Goal: Task Accomplishment & Management: Complete application form

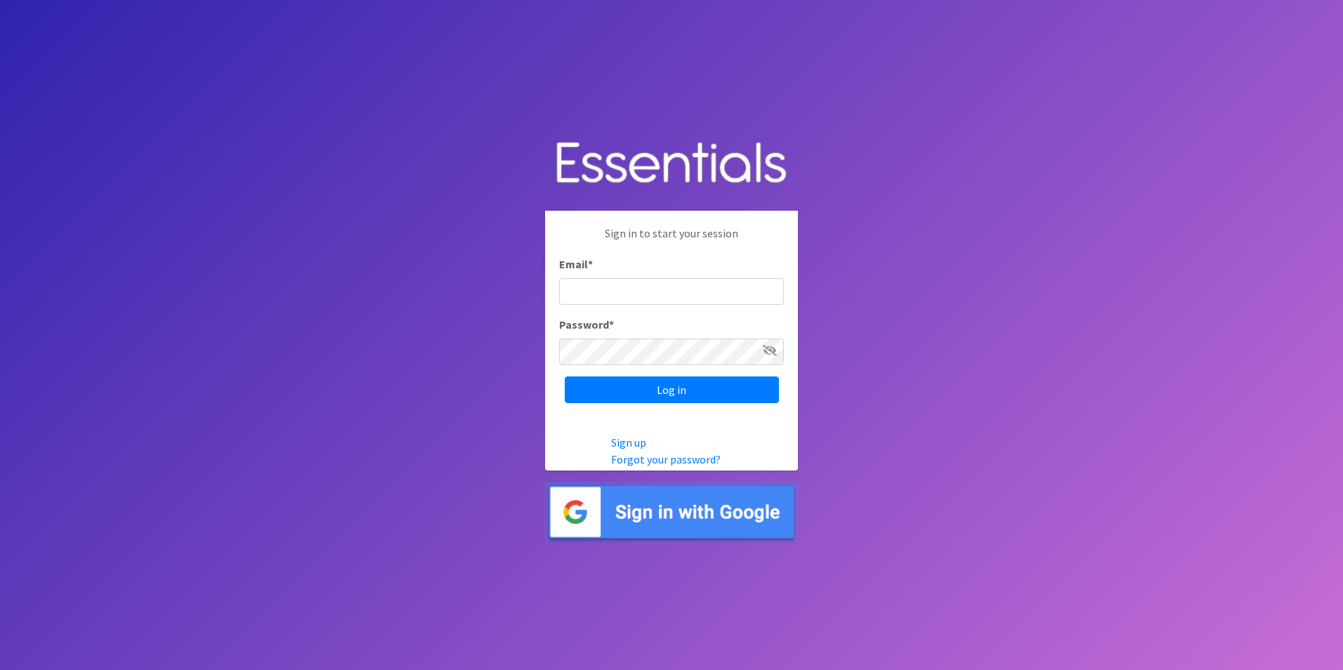
click at [629, 293] on input "Email *" at bounding box center [671, 291] width 225 height 27
click at [499, 204] on body "Sign in to start your session Email * pre Password * Log in Sign up Forgot your…" at bounding box center [671, 335] width 1343 height 670
click at [641, 294] on input "pre" at bounding box center [671, 291] width 225 height 27
type input "[EMAIL_ADDRESS][DOMAIN_NAME]"
click at [565, 377] on input "Log in" at bounding box center [672, 390] width 214 height 27
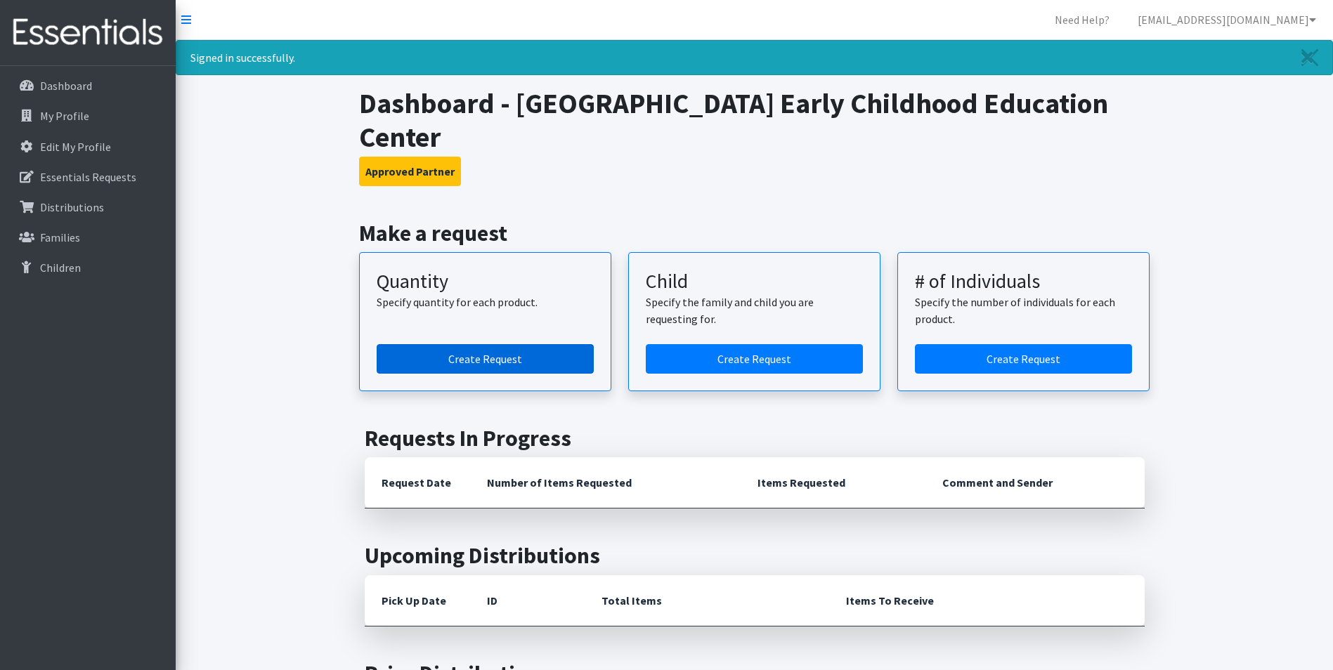
click at [494, 360] on link "Create Request" at bounding box center [485, 359] width 217 height 30
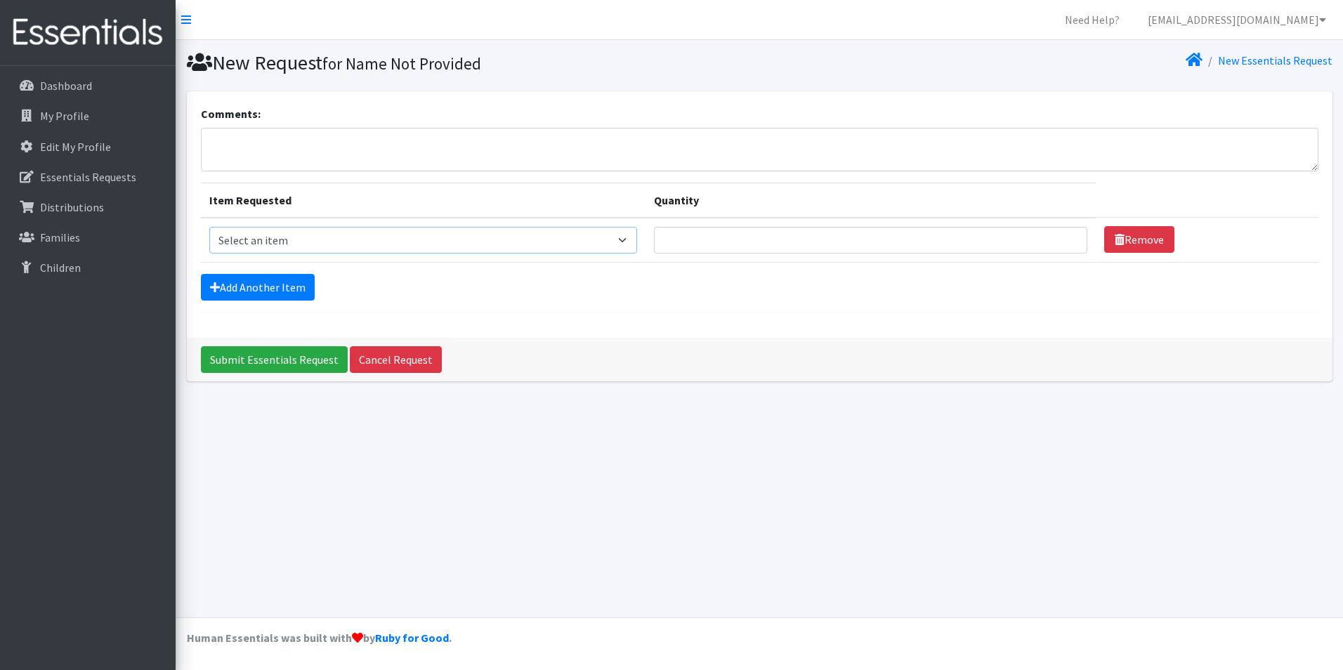
click at [471, 230] on select "Select an item Child (Newborn) Child (Size 1) Child (Size 2) Child (Size 3) Chi…" at bounding box center [423, 240] width 428 height 27
select select "3067"
click at [209, 227] on select "Select an item Child (Newborn) Child (Size 1) Child (Size 2) Child (Size 3) Chi…" at bounding box center [423, 240] width 428 height 27
click at [679, 232] on input "Quantity" at bounding box center [870, 240] width 433 height 27
type input "150"
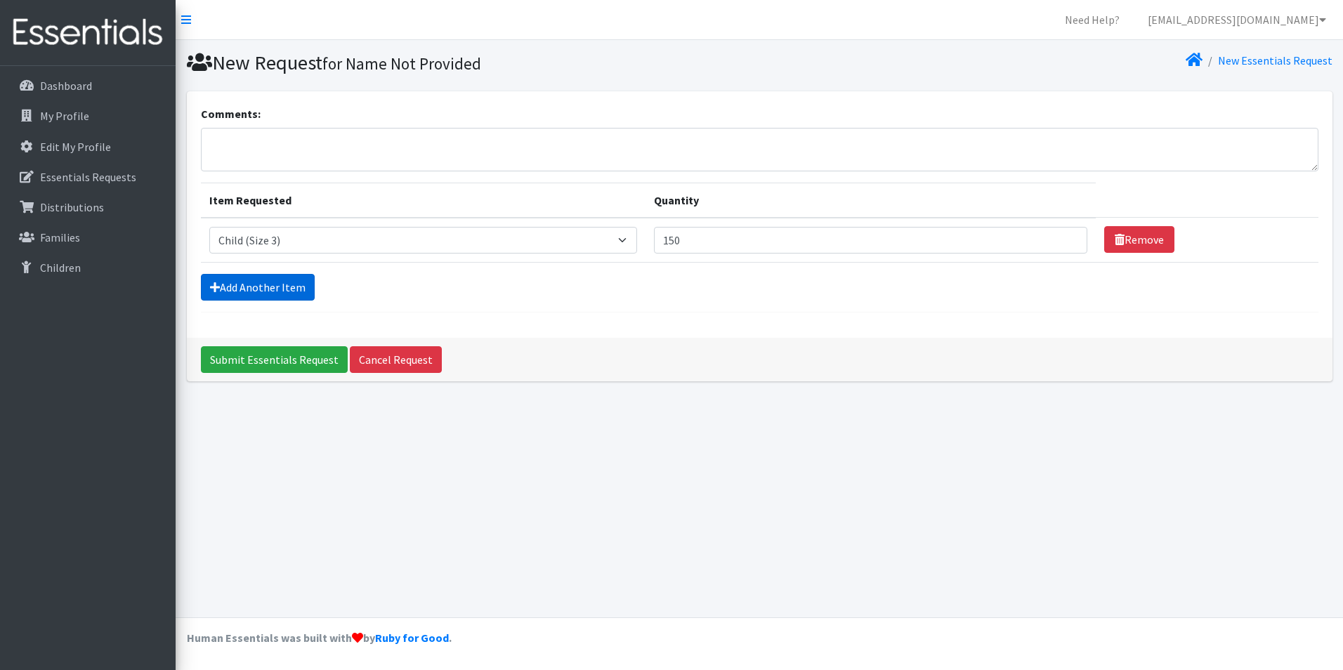
click at [259, 287] on link "Add Another Item" at bounding box center [258, 287] width 114 height 27
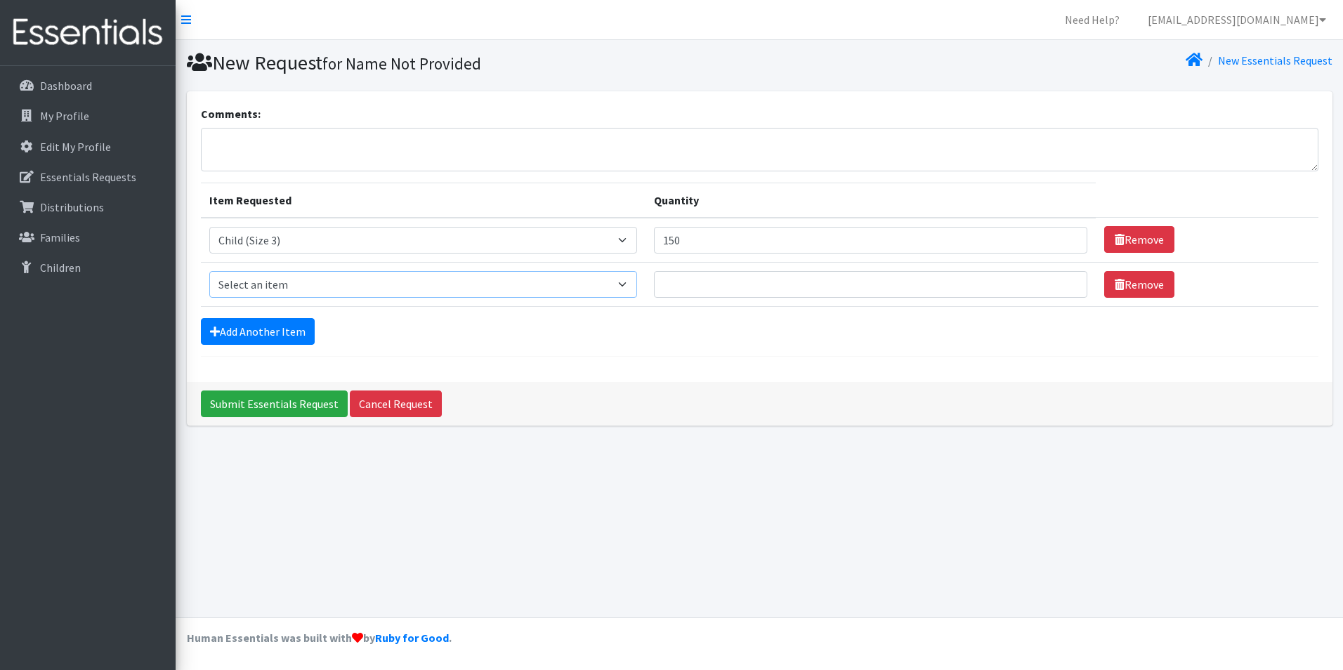
click at [282, 279] on select "Select an item Child (Newborn) Child (Size 1) Child (Size 2) Child (Size 3) Chi…" at bounding box center [423, 284] width 428 height 27
select select "3070"
click at [209, 271] on select "Select an item Child (Newborn) Child (Size 1) Child (Size 2) Child (Size 3) Chi…" at bounding box center [423, 284] width 428 height 27
click at [654, 287] on input "Quantity" at bounding box center [870, 284] width 433 height 27
type input "950"
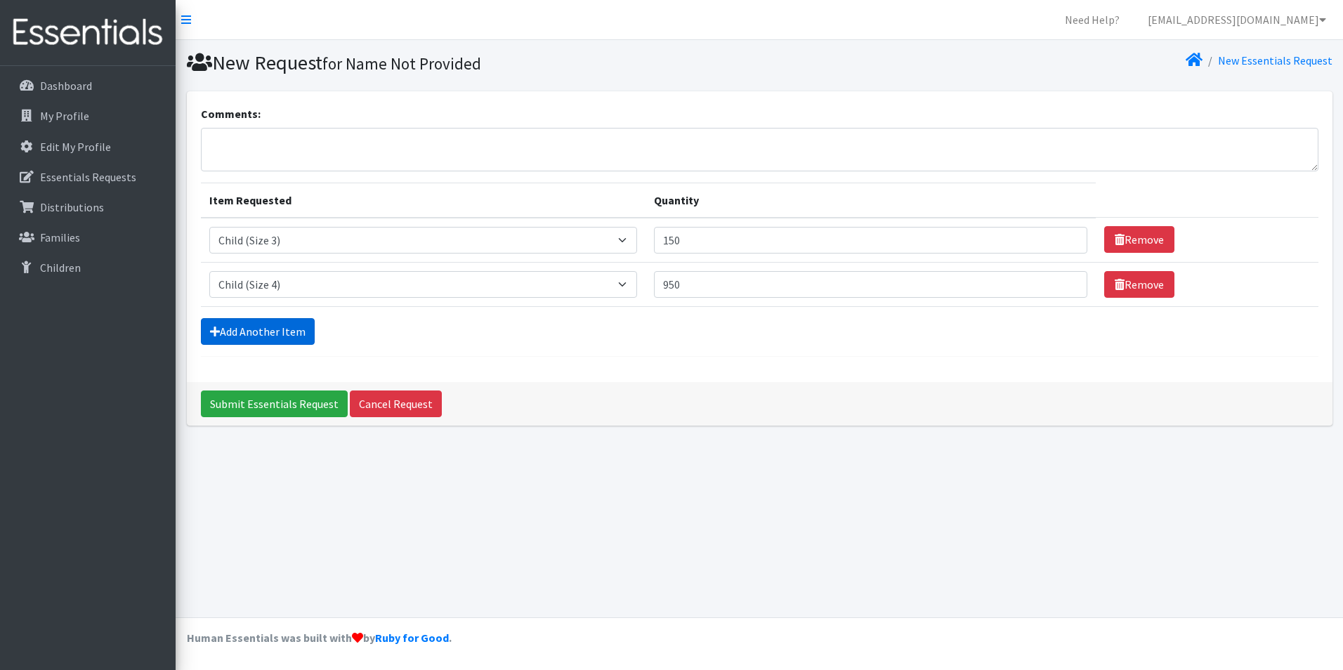
click at [254, 332] on link "Add Another Item" at bounding box center [258, 331] width 114 height 27
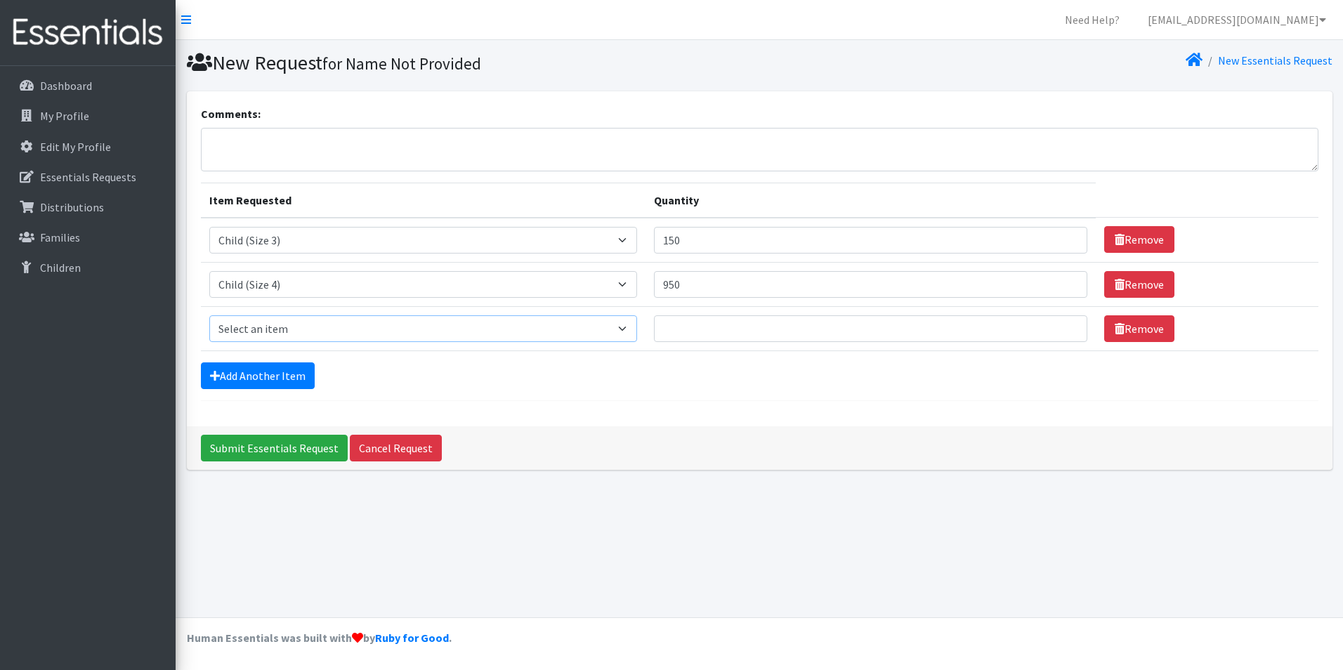
click at [263, 325] on select "Select an item Child (Newborn) Child (Size 1) Child (Size 2) Child (Size 3) Chi…" at bounding box center [423, 328] width 428 height 27
select select "3068"
click at [209, 315] on select "Select an item Child (Newborn) Child (Size 1) Child (Size 2) Child (Size 3) Chi…" at bounding box center [423, 328] width 428 height 27
click at [654, 321] on input "Quantity" at bounding box center [870, 328] width 433 height 27
type input "700"
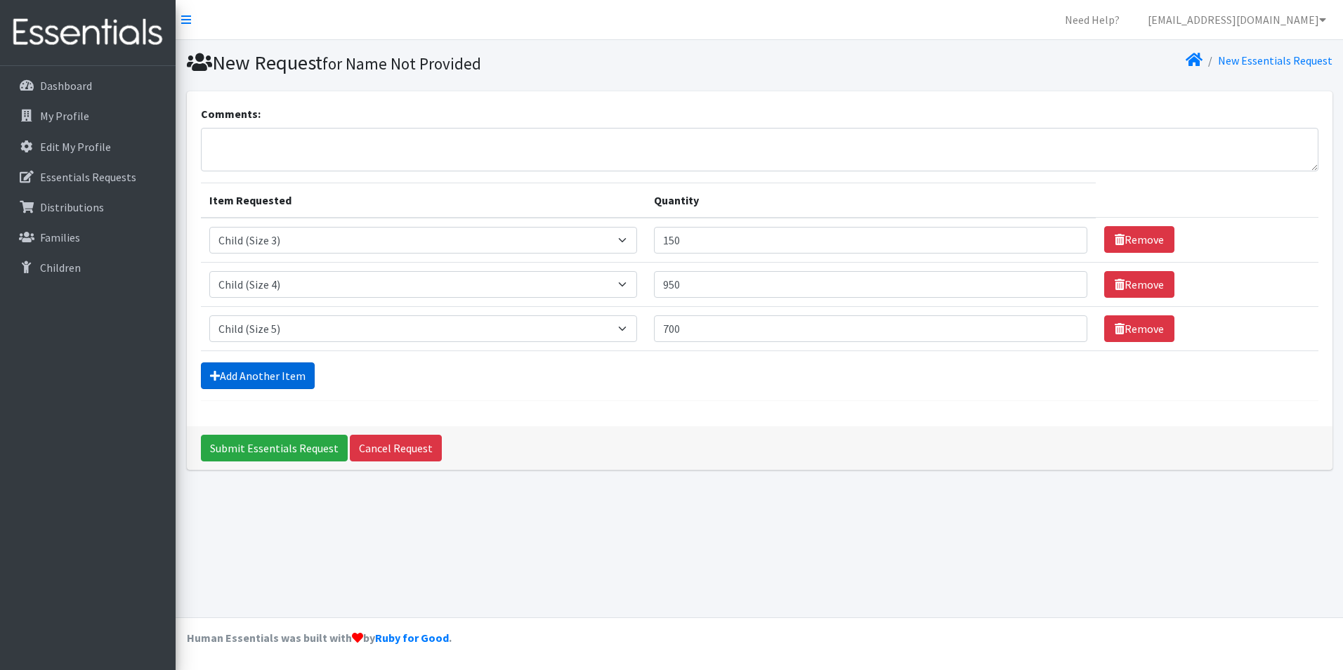
click at [269, 367] on link "Add Another Item" at bounding box center [258, 375] width 114 height 27
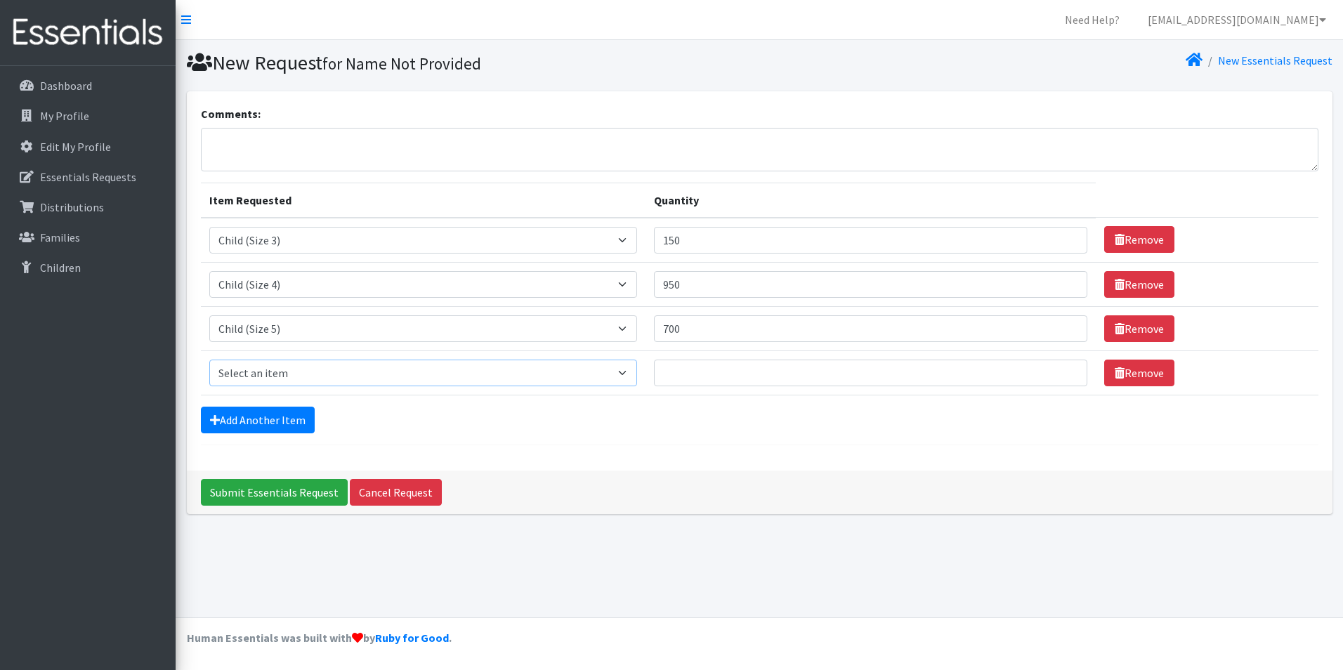
click at [358, 373] on select "Select an item Child (Newborn) Child (Size 1) Child (Size 2) Child (Size 3) Chi…" at bounding box center [423, 373] width 428 height 27
select select "3056"
click at [209, 360] on select "Select an item Child (Newborn) Child (Size 1) Child (Size 2) Child (Size 3) Chi…" at bounding box center [423, 373] width 428 height 27
click at [654, 371] on input "Quantity" at bounding box center [870, 373] width 433 height 27
type input "550"
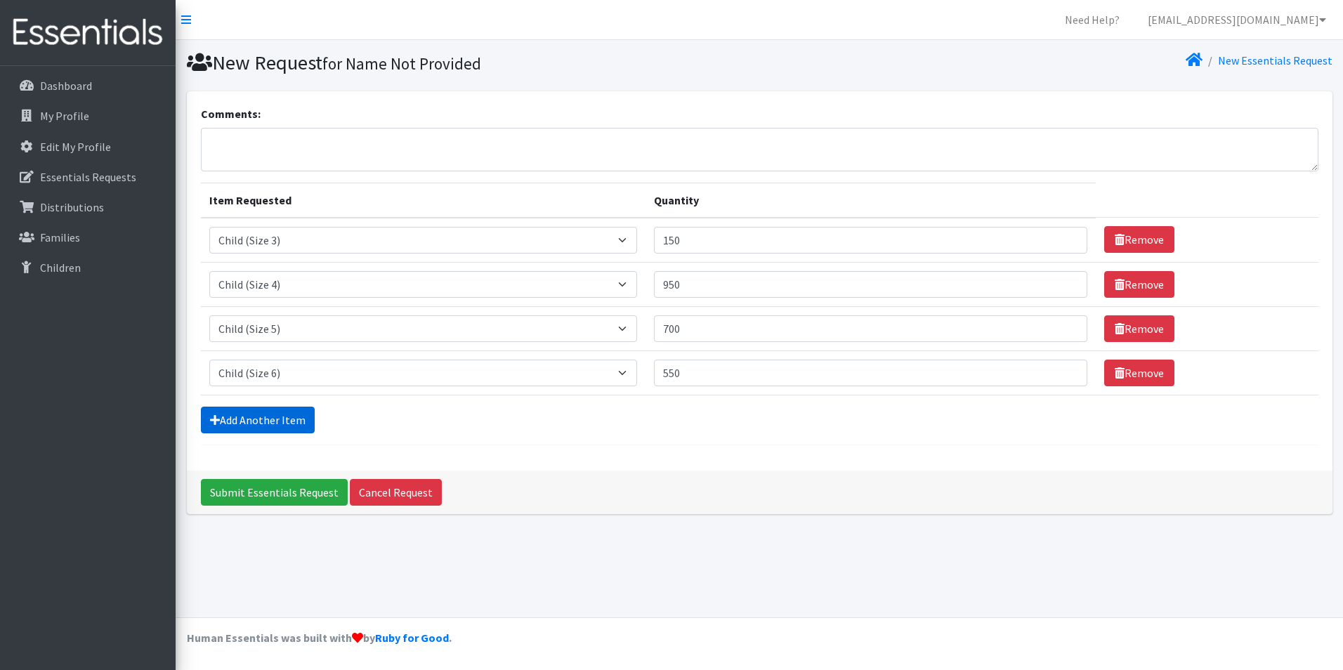
click at [289, 422] on link "Add Another Item" at bounding box center [258, 420] width 114 height 27
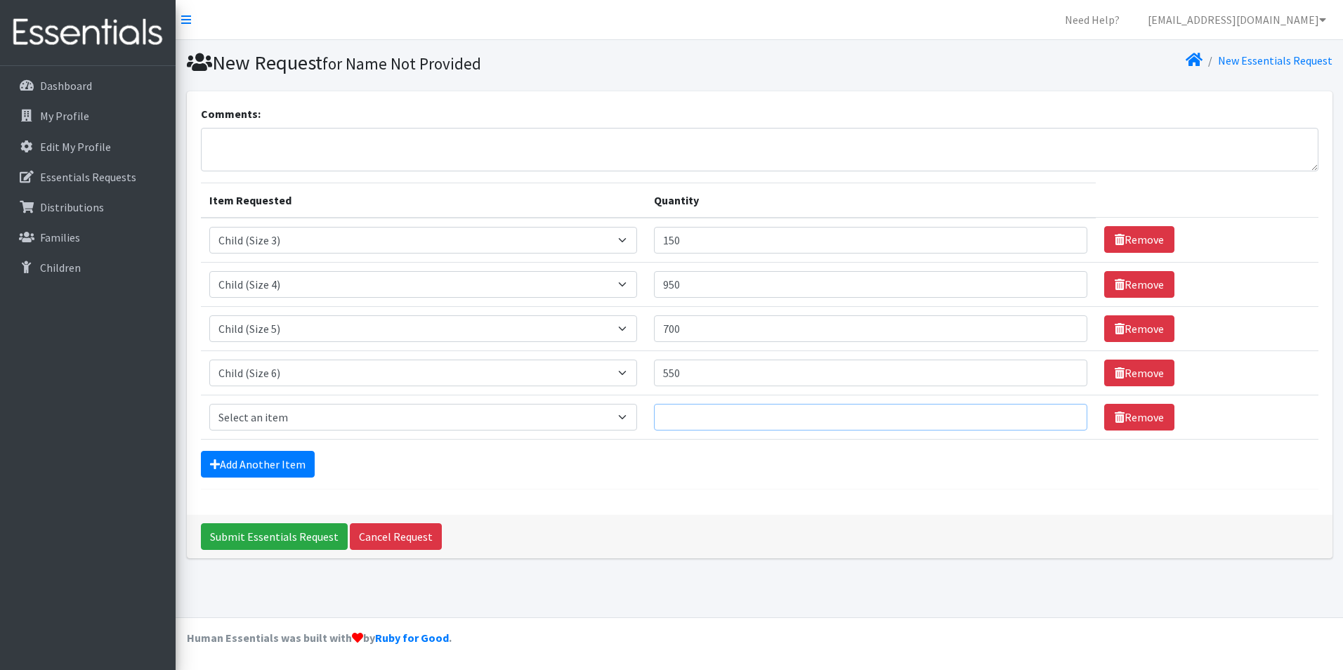
click at [654, 423] on input "Quantity" at bounding box center [870, 417] width 433 height 27
type input "25"
click at [577, 452] on div "Add Another Item" at bounding box center [760, 464] width 1118 height 27
click at [351, 427] on select "Select an item Child (Newborn) Child (Size 1) Child (Size 2) Child (Size 3) Chi…" at bounding box center [423, 417] width 428 height 27
click at [1112, 418] on link "Remove" at bounding box center [1139, 417] width 70 height 27
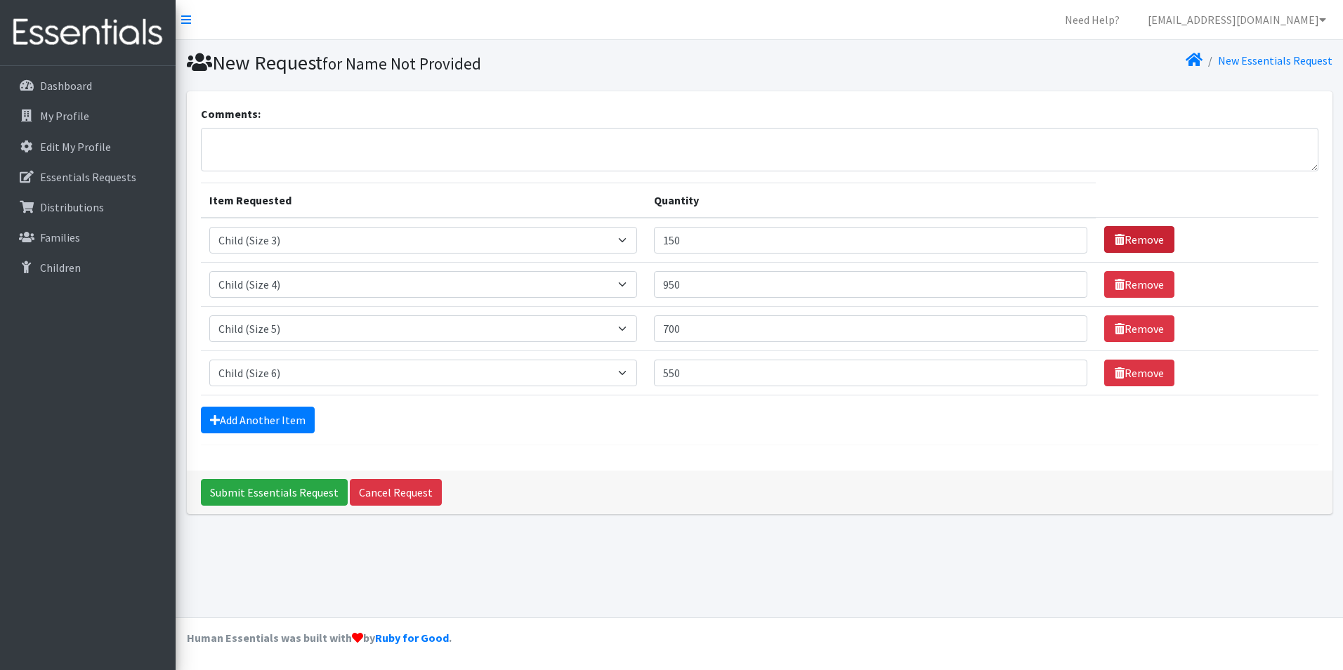
click at [1104, 234] on link "Remove" at bounding box center [1139, 239] width 70 height 27
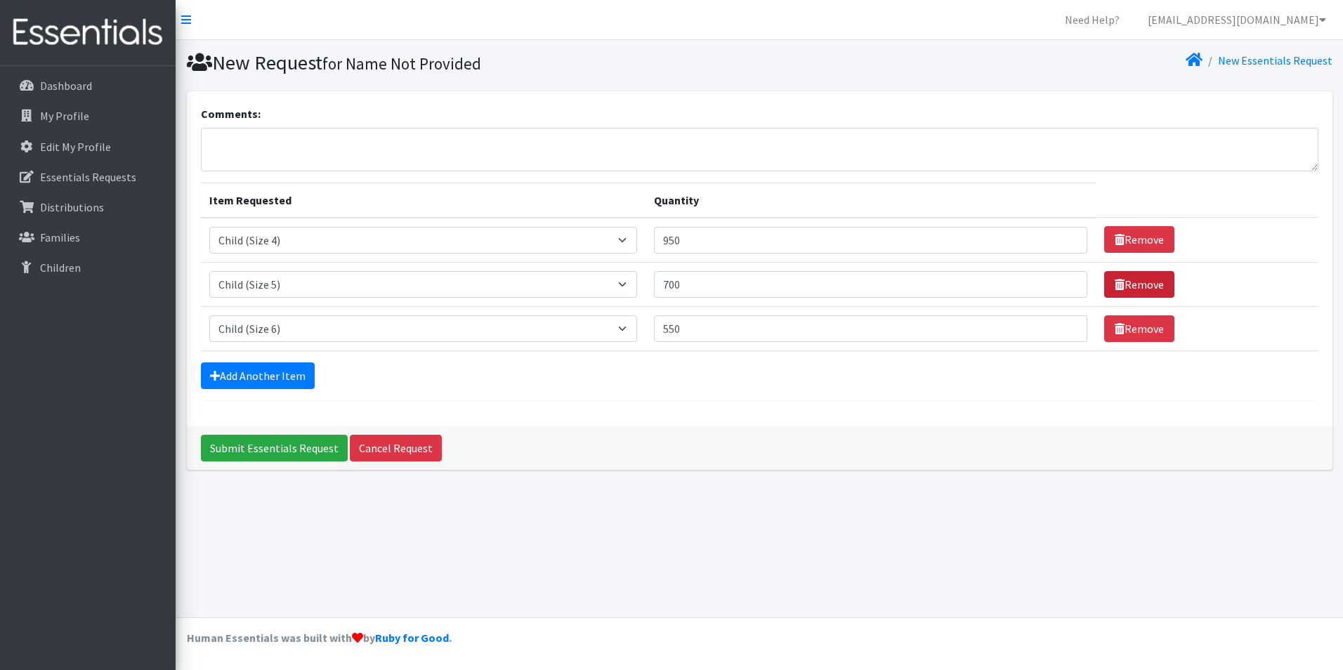
click at [1115, 280] on icon at bounding box center [1120, 284] width 10 height 11
click at [1104, 287] on link "Remove" at bounding box center [1139, 284] width 70 height 27
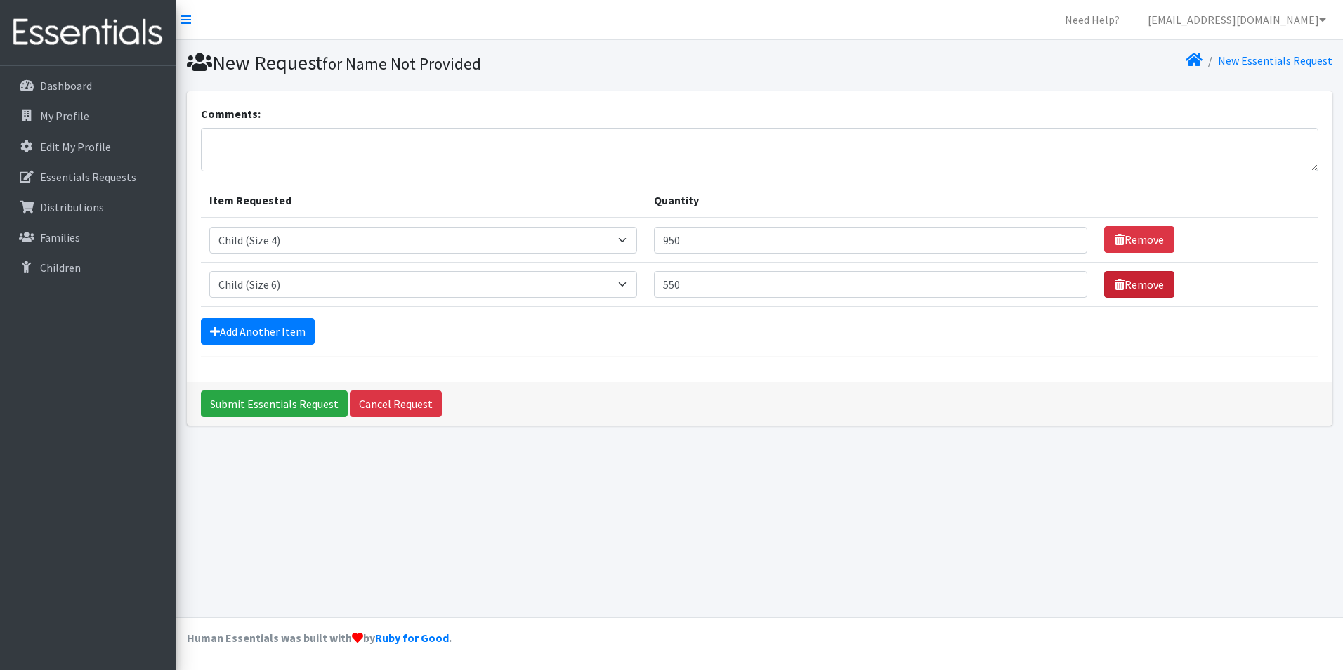
click at [1104, 287] on link "Remove" at bounding box center [1139, 284] width 70 height 27
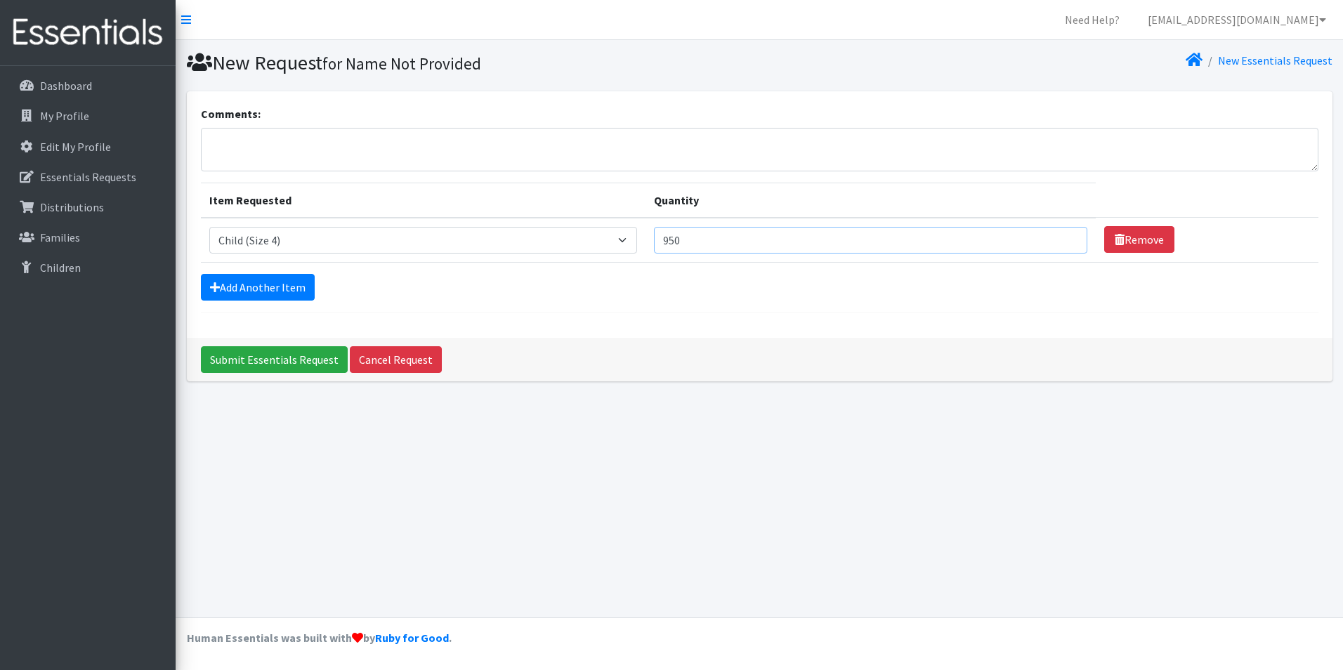
click at [893, 227] on input "950" at bounding box center [870, 240] width 433 height 27
type input "9"
type input "775"
click at [281, 367] on input "Submit Essentials Request" at bounding box center [274, 359] width 147 height 27
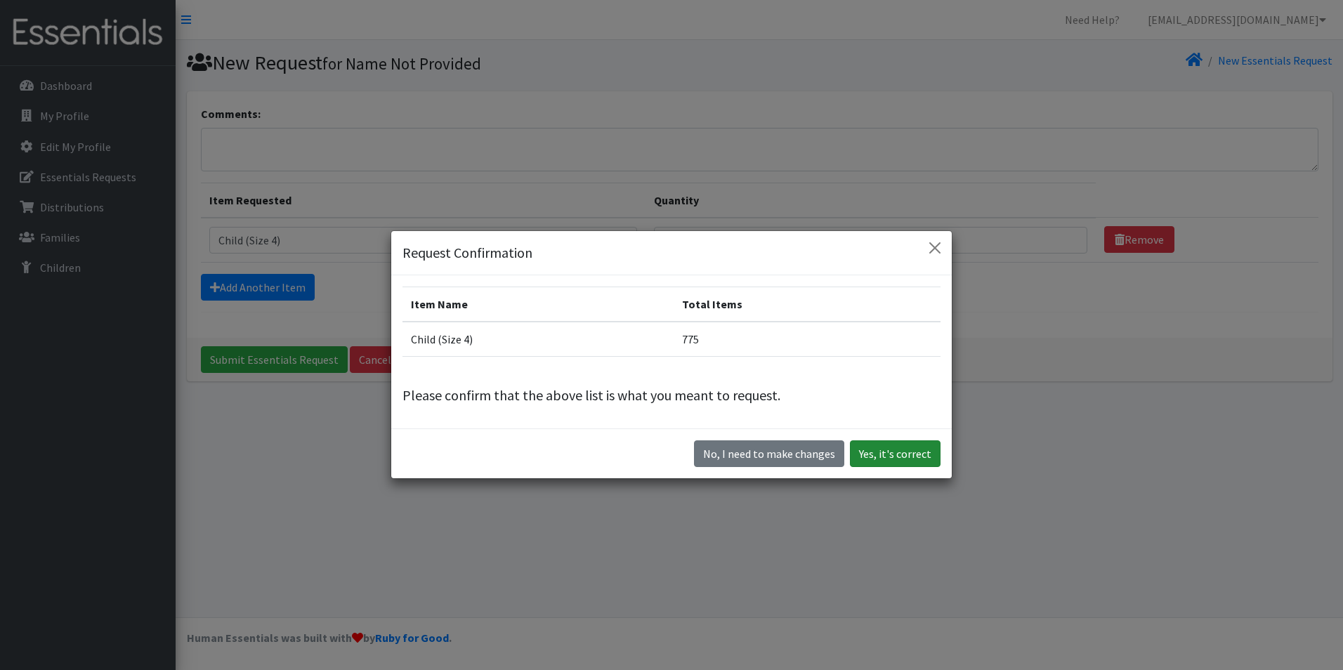
click at [913, 456] on button "Yes, it's correct" at bounding box center [895, 453] width 91 height 27
